Goal: Obtain resource: Download file/media

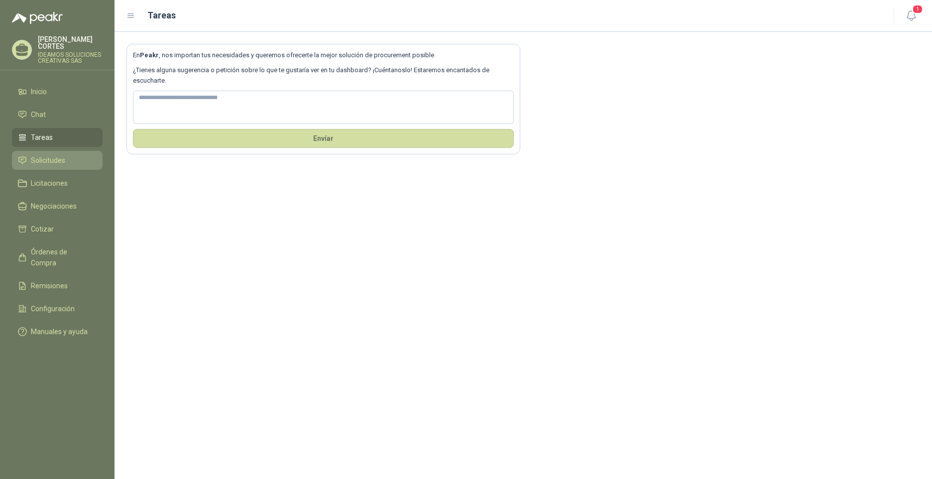
click at [49, 155] on span "Solicitudes" at bounding box center [48, 160] width 34 height 11
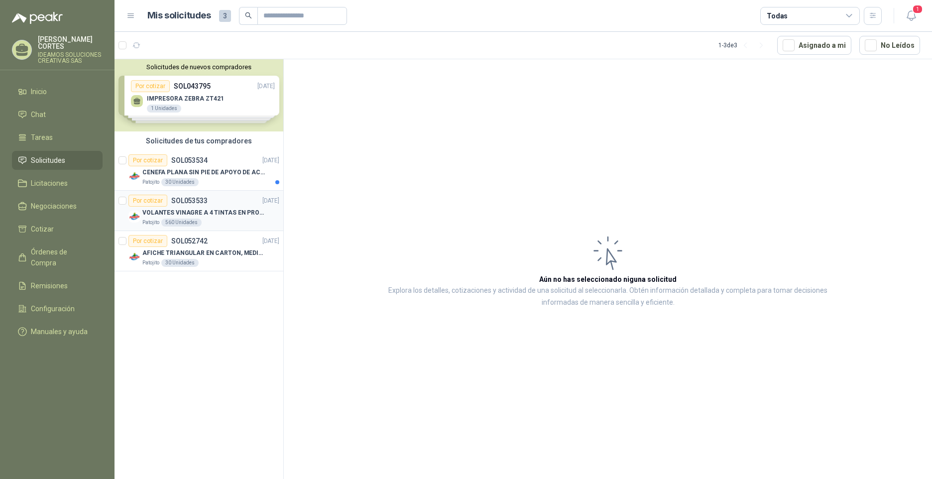
click at [219, 215] on p "VOLANTES VINAGRE A 4 TINTAS EN PROPALCOTE VER ARCHIVO ADJUNTO" at bounding box center [204, 212] width 124 height 9
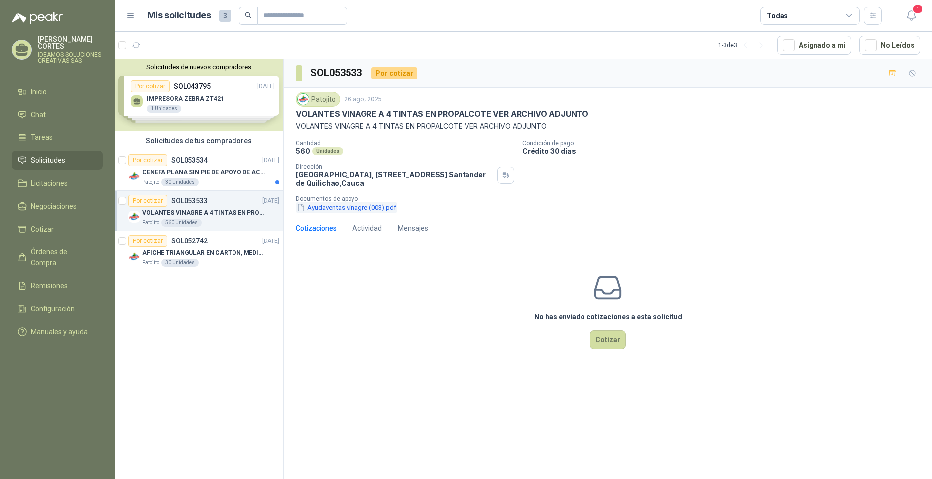
click at [363, 209] on button "Ayudaventas vinagre (003).pdf" at bounding box center [347, 207] width 102 height 10
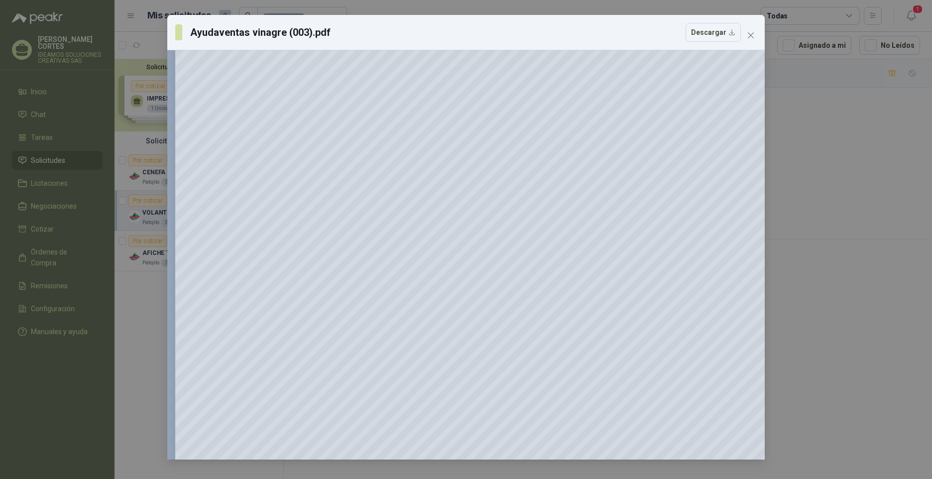
scroll to position [505, 0]
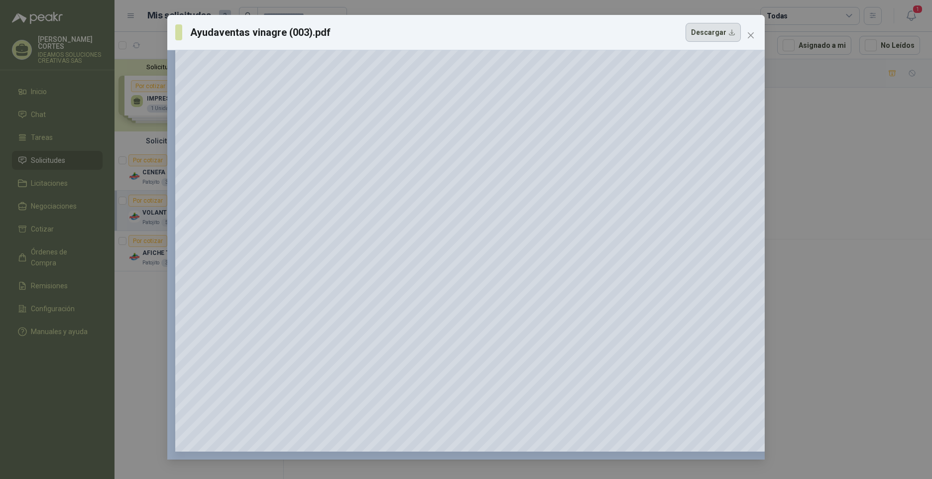
click at [729, 35] on button "Descargar" at bounding box center [713, 32] width 55 height 19
click at [755, 36] on span "Close" at bounding box center [751, 35] width 16 height 8
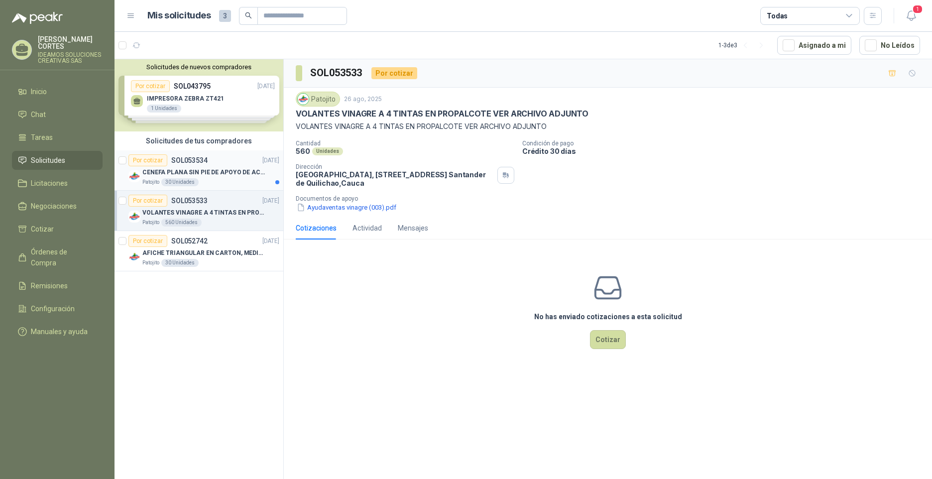
click at [209, 171] on p "CENEFA PLANA SIN PIE DE APOYO DE ACUERDO A LA IMAGEN ADJUNTA" at bounding box center [204, 172] width 124 height 9
click at [329, 206] on button "CENEFAS.pdf" at bounding box center [322, 207] width 52 height 10
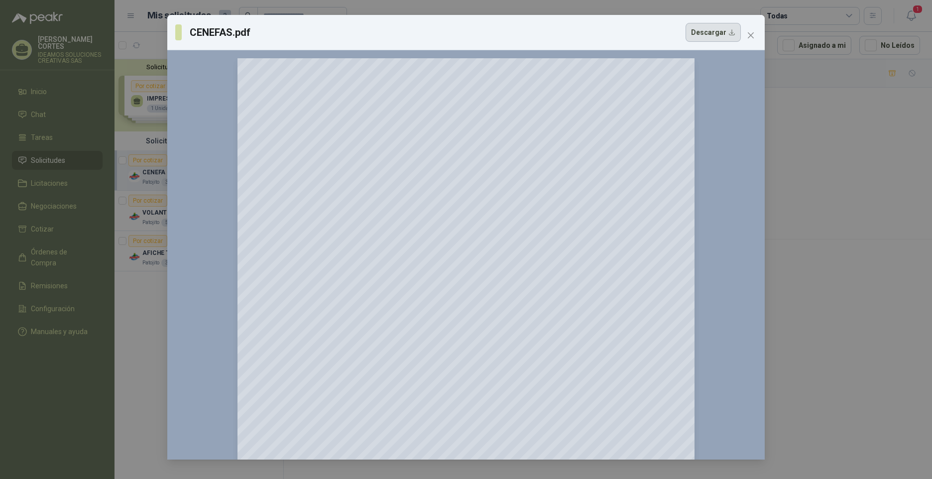
click at [732, 30] on button "Descargar" at bounding box center [713, 32] width 55 height 19
click at [747, 37] on icon "close" at bounding box center [751, 35] width 8 height 8
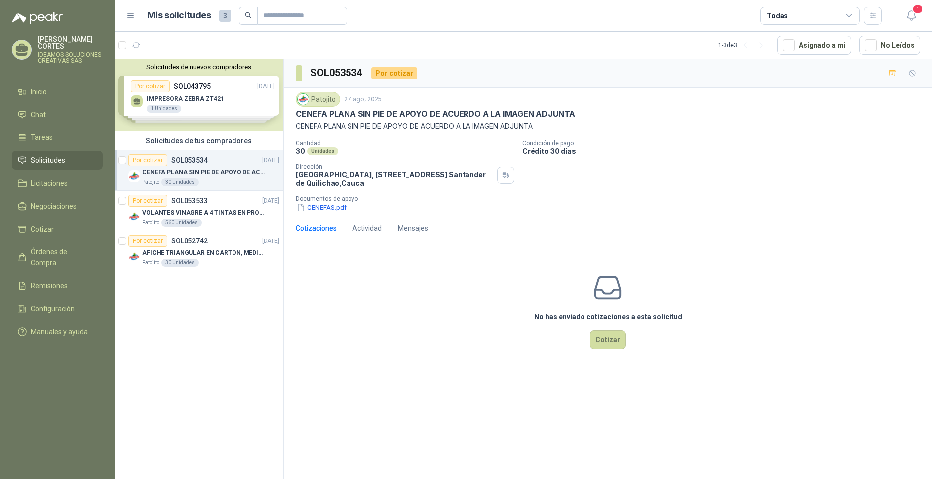
click at [238, 398] on div "Solicitudes de nuevos compradores Por cotizar SOL043795 [DATE] IMPRESORA ZEBRA …" at bounding box center [199, 270] width 169 height 423
click at [370, 233] on div "Actividad" at bounding box center [367, 228] width 29 height 11
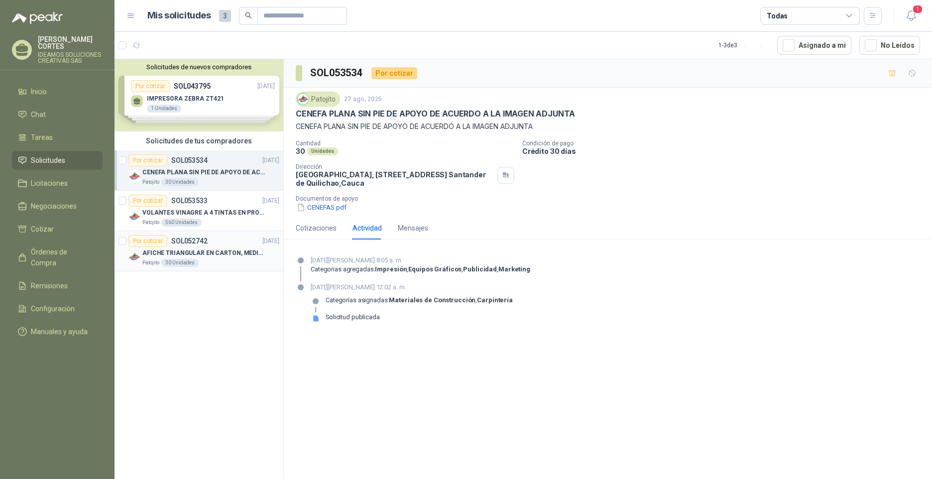
click at [220, 257] on p "AFICHE TRIANGULAR EN CARTON, MEDIDAS 30 CM X 45 CM" at bounding box center [204, 253] width 124 height 9
